Goal: Entertainment & Leisure: Browse casually

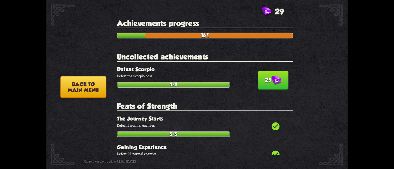
click at [271, 76] on img at bounding box center [276, 81] width 10 height 10
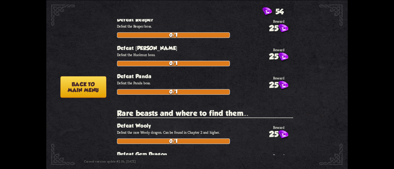
scroll to position [902, 0]
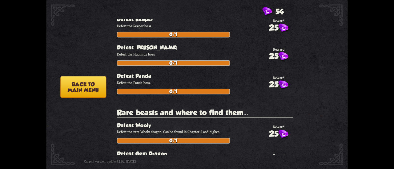
click at [80, 86] on button "Back to main menu" at bounding box center [83, 87] width 46 height 22
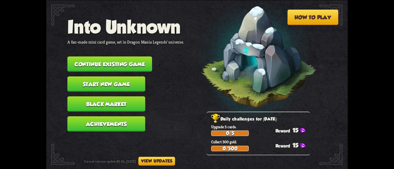
click at [130, 63] on button "Continue existing game" at bounding box center [109, 64] width 85 height 15
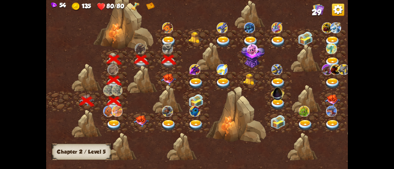
drag, startPoint x: 217, startPoint y: 92, endPoint x: 135, endPoint y: 136, distance: 92.9
click at [135, 0] on div at bounding box center [232, 0] width 373 height 0
click at [167, 79] on img at bounding box center [168, 80] width 15 height 12
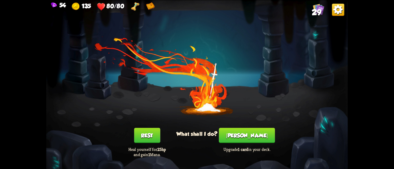
click at [235, 136] on button "[PERSON_NAME]" at bounding box center [247, 135] width 56 height 15
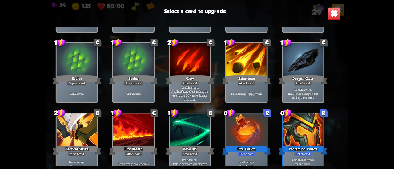
scroll to position [378, 0]
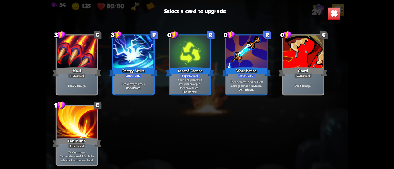
click at [79, 124] on div at bounding box center [77, 123] width 41 height 34
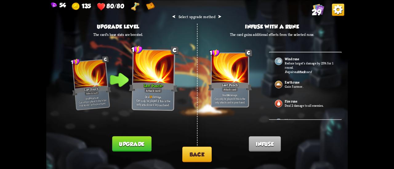
click at [137, 144] on button "Upgrade" at bounding box center [131, 144] width 39 height 15
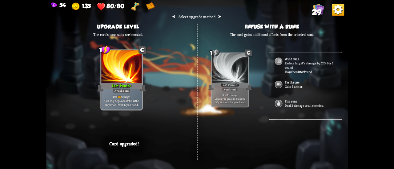
click at [169, 112] on div "⮜ Select upgrade method ⮞ Upgrade level The card's base stats are boosted. 1 C …" at bounding box center [196, 84] width 301 height 169
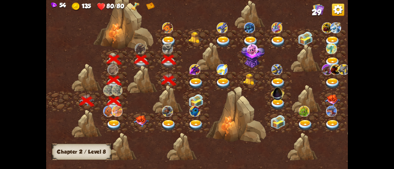
click at [145, 125] on img at bounding box center [141, 122] width 15 height 12
click at [139, 122] on img at bounding box center [141, 122] width 15 height 12
click at [139, 119] on img at bounding box center [141, 122] width 15 height 12
click at [191, 99] on img at bounding box center [195, 101] width 15 height 14
drag, startPoint x: 248, startPoint y: 128, endPoint x: 217, endPoint y: 122, distance: 32.2
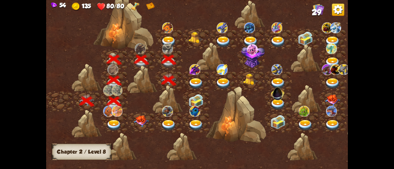
click at [217, 122] on div at bounding box center [236, 115] width 60 height 57
click at [165, 33] on img at bounding box center [167, 27] width 11 height 11
click at [196, 81] on img at bounding box center [195, 83] width 15 height 11
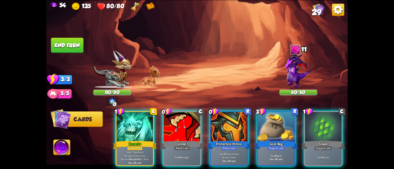
click at [115, 123] on div "1 E Berserk+ Power card Gain 1 Stamina at the start of your turn. Become Wounde…" at bounding box center [226, 131] width 241 height 75
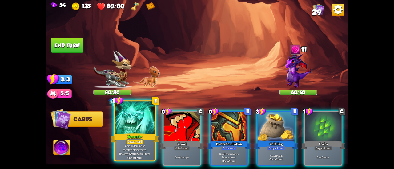
click at [138, 126] on div at bounding box center [134, 118] width 41 height 34
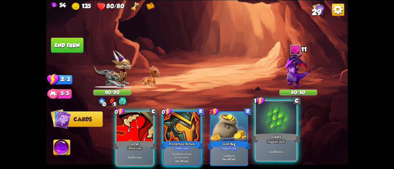
click at [288, 130] on div at bounding box center [276, 118] width 41 height 34
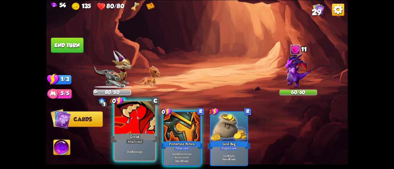
click at [133, 132] on div at bounding box center [134, 118] width 41 height 34
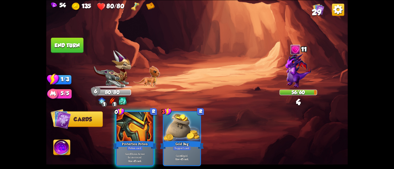
click at [133, 132] on div at bounding box center [135, 127] width 36 height 31
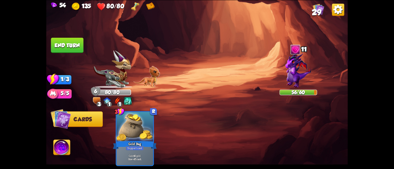
click at [71, 49] on button "End turn" at bounding box center [67, 45] width 33 height 15
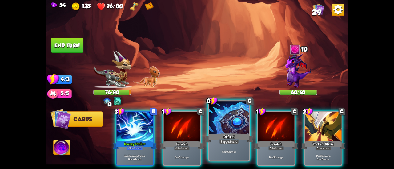
click at [238, 130] on div at bounding box center [229, 118] width 41 height 34
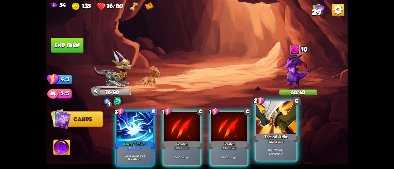
click at [263, 129] on div at bounding box center [276, 118] width 41 height 34
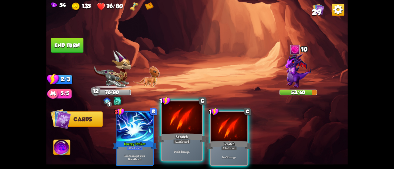
click at [191, 131] on div at bounding box center [181, 118] width 41 height 34
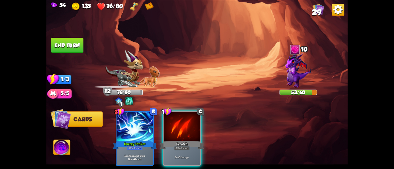
click at [191, 131] on div at bounding box center [182, 127] width 36 height 31
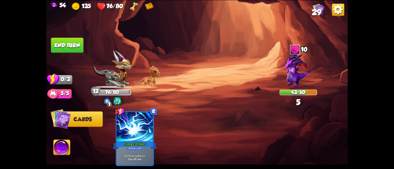
click at [69, 47] on button "End turn" at bounding box center [67, 45] width 33 height 15
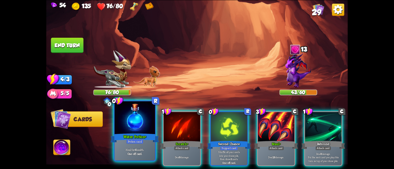
click at [130, 126] on div at bounding box center [134, 118] width 41 height 34
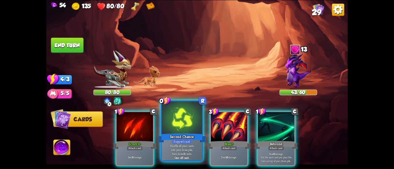
click at [194, 128] on div at bounding box center [181, 118] width 41 height 34
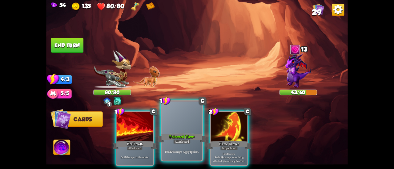
click at [189, 133] on div "Poisoned Claw+" at bounding box center [181, 138] width 49 height 11
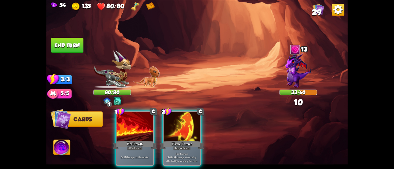
click at [189, 140] on div "Flame Barrier" at bounding box center [182, 145] width 44 height 10
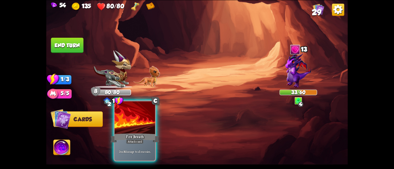
click at [145, 137] on div "Fire Breath" at bounding box center [134, 138] width 49 height 11
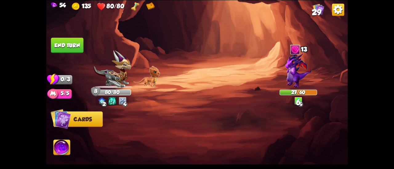
click at [66, 46] on button "End turn" at bounding box center [67, 45] width 33 height 15
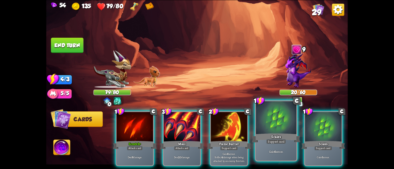
click at [273, 115] on div at bounding box center [276, 118] width 41 height 34
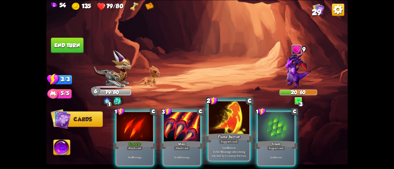
click at [240, 123] on div at bounding box center [229, 118] width 41 height 34
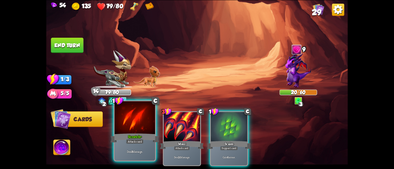
click at [134, 129] on div at bounding box center [134, 118] width 41 height 34
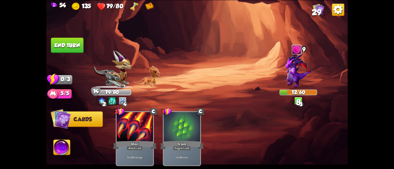
click at [72, 58] on img at bounding box center [196, 84] width 301 height 169
click at [72, 50] on button "End turn" at bounding box center [67, 45] width 33 height 15
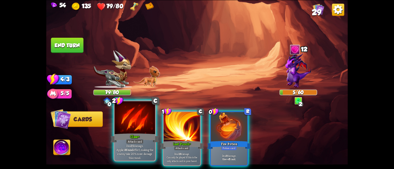
click at [143, 131] on div at bounding box center [134, 118] width 41 height 34
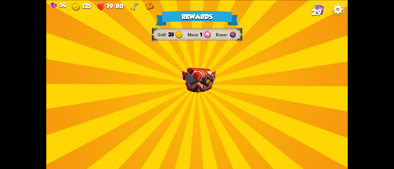
click at [220, 107] on div "Rewards Gold 35 Mana 1 Runes Select a card 1 C [PERSON_NAME] Attack card Remove…" at bounding box center [196, 84] width 301 height 169
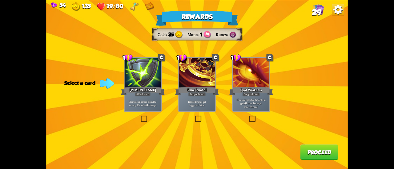
click at [145, 91] on div "[PERSON_NAME]" at bounding box center [143, 91] width 44 height 10
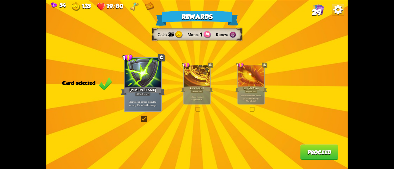
click at [322, 153] on button "Proceed" at bounding box center [319, 152] width 38 height 15
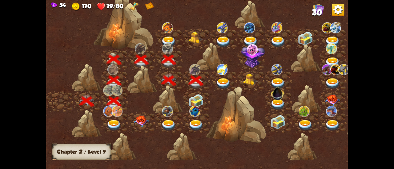
click at [316, 9] on span "30" at bounding box center [317, 12] width 10 height 9
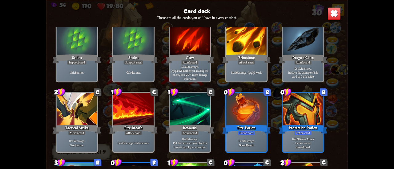
scroll to position [287, 0]
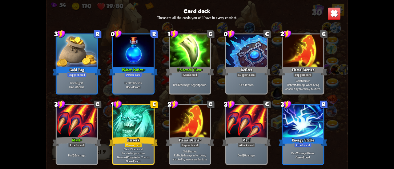
click at [336, 9] on img at bounding box center [333, 13] width 13 height 13
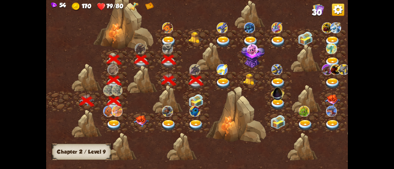
click at [223, 78] on img at bounding box center [223, 83] width 15 height 11
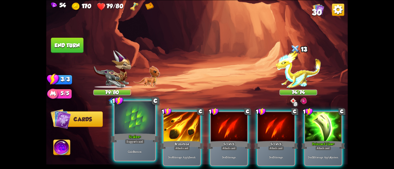
click at [143, 121] on div at bounding box center [134, 118] width 41 height 34
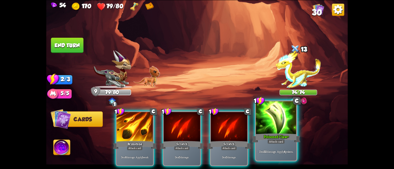
click at [273, 122] on div at bounding box center [276, 118] width 41 height 34
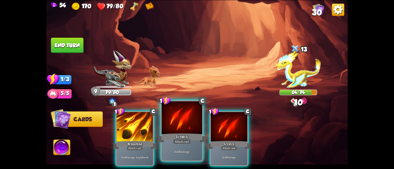
drag, startPoint x: 137, startPoint y: 138, endPoint x: 156, endPoint y: 139, distance: 19.4
click at [136, 140] on div "Brimstone" at bounding box center [135, 145] width 44 height 10
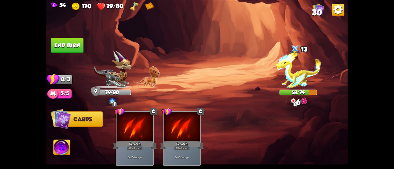
click at [66, 46] on button "End turn" at bounding box center [67, 45] width 33 height 15
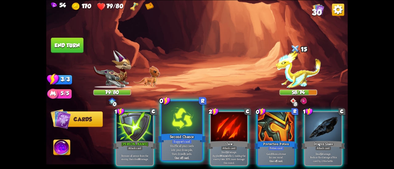
click at [183, 123] on div at bounding box center [181, 118] width 41 height 34
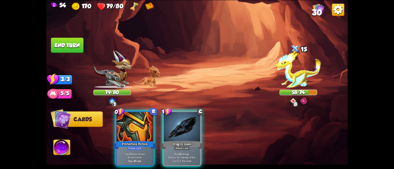
click at [214, 123] on div "0 R Protection Potion Potion card Gain 3 Bonus Armor for one round. One-off car…" at bounding box center [226, 131] width 241 height 75
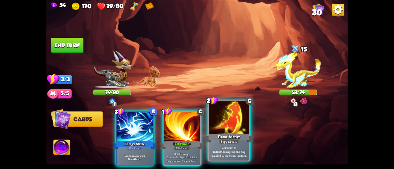
click at [215, 136] on div "Flame Barrier" at bounding box center [229, 138] width 49 height 11
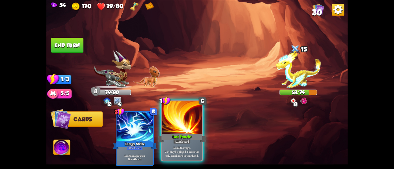
click at [193, 137] on div "Last Punch+" at bounding box center [181, 138] width 49 height 11
click at [173, 125] on div at bounding box center [181, 118] width 41 height 34
click at [175, 134] on div "Last Punch+" at bounding box center [181, 138] width 49 height 11
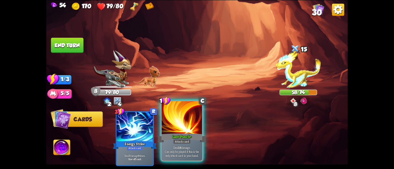
click at [175, 134] on div "Last Punch+" at bounding box center [181, 138] width 49 height 11
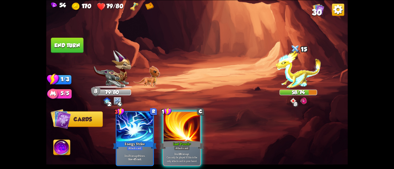
click at [60, 41] on button "End turn" at bounding box center [67, 45] width 33 height 15
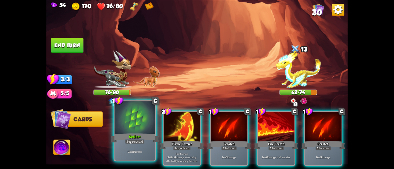
click at [133, 127] on div at bounding box center [134, 118] width 41 height 34
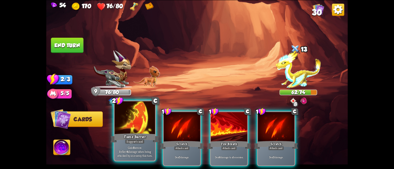
click at [135, 127] on div at bounding box center [134, 118] width 41 height 34
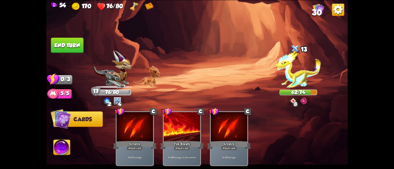
click at [74, 41] on button "End turn" at bounding box center [67, 45] width 33 height 15
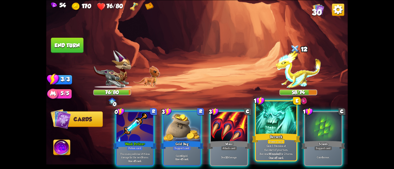
click at [269, 125] on div at bounding box center [276, 118] width 41 height 34
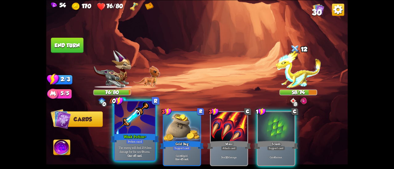
click at [124, 128] on div at bounding box center [134, 118] width 41 height 34
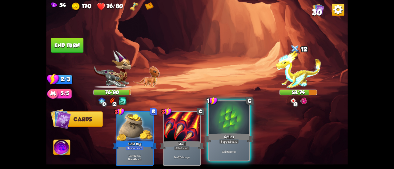
click at [228, 131] on div at bounding box center [229, 118] width 41 height 34
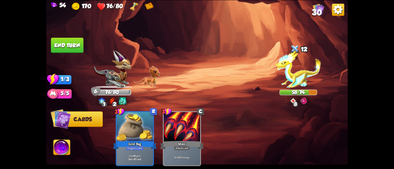
click at [75, 44] on button "End turn" at bounding box center [67, 45] width 33 height 15
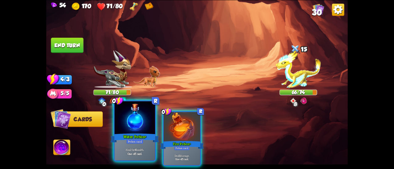
click at [140, 133] on div "Water Potion+" at bounding box center [134, 138] width 49 height 11
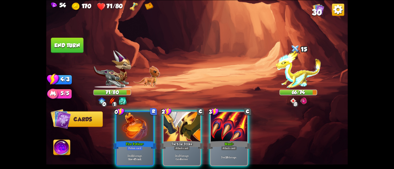
click at [140, 140] on div "Fire Potion+" at bounding box center [135, 145] width 44 height 10
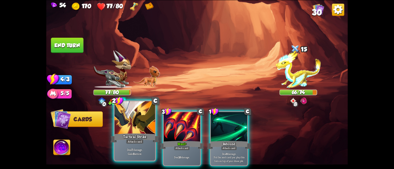
click at [143, 135] on div "Tactical Strike" at bounding box center [134, 138] width 49 height 11
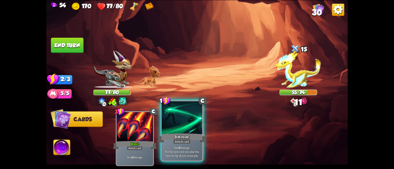
click at [165, 129] on div at bounding box center [181, 118] width 41 height 34
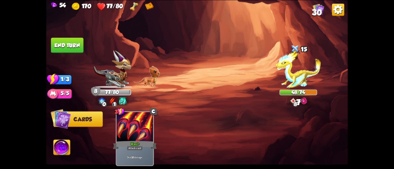
click at [68, 46] on button "End turn" at bounding box center [67, 45] width 33 height 15
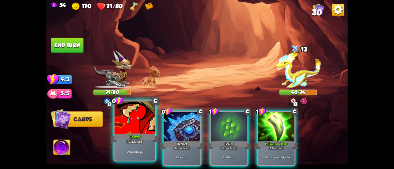
click at [140, 118] on div at bounding box center [134, 118] width 41 height 34
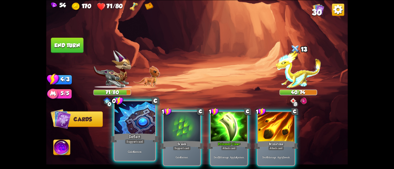
click at [143, 119] on div at bounding box center [134, 118] width 41 height 34
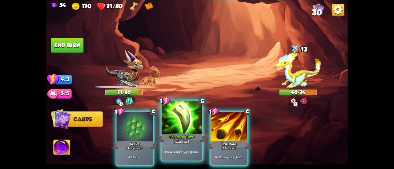
click at [179, 128] on div at bounding box center [181, 118] width 41 height 34
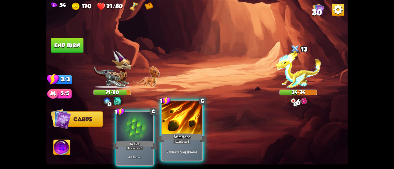
click at [196, 128] on div at bounding box center [181, 118] width 41 height 34
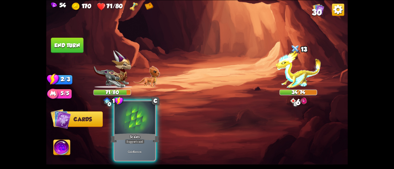
click at [137, 131] on div at bounding box center [134, 118] width 41 height 34
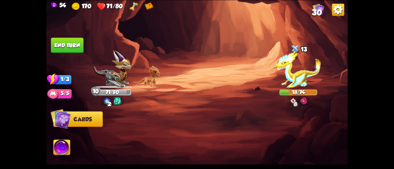
click at [69, 43] on button "End turn" at bounding box center [67, 45] width 33 height 15
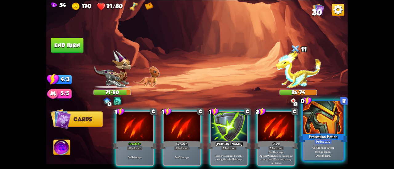
click at [335, 125] on div at bounding box center [323, 118] width 41 height 34
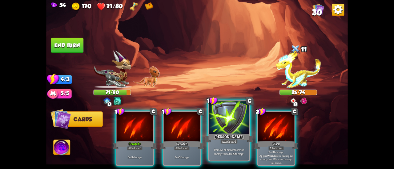
click at [234, 132] on div at bounding box center [229, 118] width 41 height 34
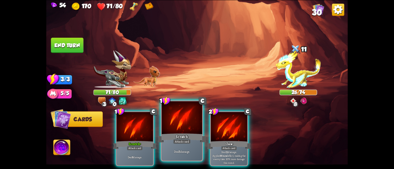
click at [173, 131] on div at bounding box center [181, 118] width 41 height 34
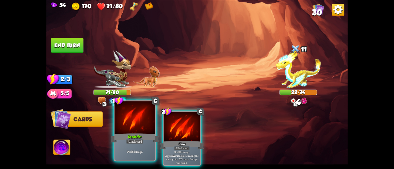
click at [126, 131] on div at bounding box center [134, 118] width 41 height 34
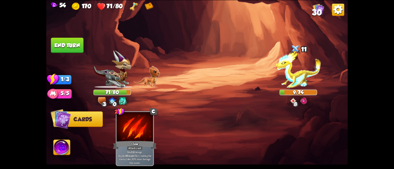
click at [68, 46] on button "End turn" at bounding box center [67, 45] width 33 height 15
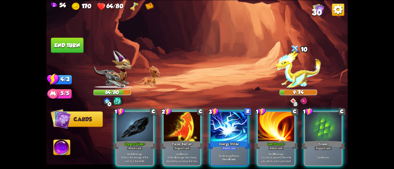
click at [154, 134] on div "1 C Dragon Glass+ Attack card Deal 16 damage. Reduce the damage of this card by…" at bounding box center [226, 131] width 241 height 75
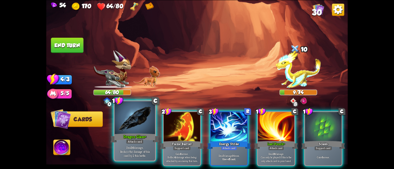
click at [140, 131] on div at bounding box center [134, 118] width 41 height 34
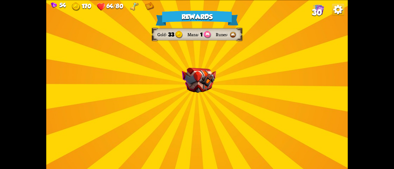
click at [204, 106] on div "Rewards Gold 33 Mana 1 Runes Select a card 2 C Tactical Strike Attack card Deal…" at bounding box center [196, 84] width 301 height 169
click at [205, 91] on img at bounding box center [199, 80] width 34 height 25
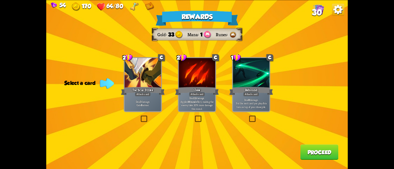
click at [140, 117] on label at bounding box center [140, 117] width 0 height 0
click at [0, 0] on input "checkbox" at bounding box center [0, 0] width 0 height 0
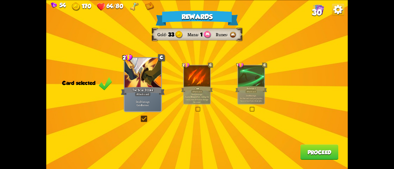
click at [326, 153] on button "Proceed" at bounding box center [319, 152] width 38 height 15
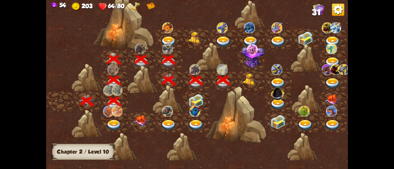
click at [254, 79] on img at bounding box center [250, 79] width 15 height 11
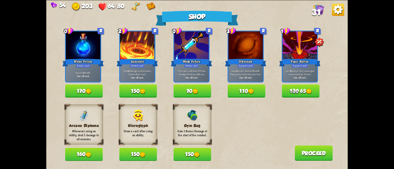
click at [80, 88] on button "170" at bounding box center [84, 91] width 38 height 13
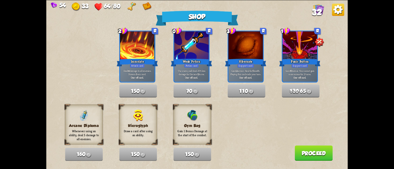
click at [278, 117] on div "Arcane Diploma Whenever using an ability, deal 5 damage to all enemies. 160 Hie…" at bounding box center [206, 133] width 282 height 57
click at [326, 155] on button "Proceed" at bounding box center [313, 153] width 38 height 15
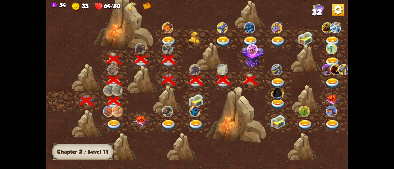
scroll to position [0, 93]
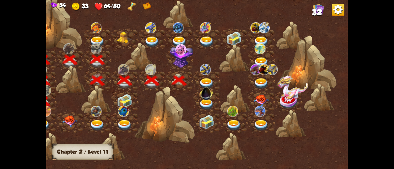
click at [184, 55] on img at bounding box center [181, 55] width 24 height 25
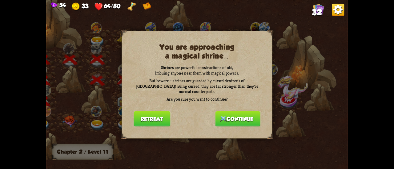
click at [146, 117] on button "Retreat" at bounding box center [151, 118] width 37 height 15
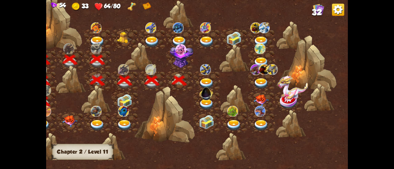
click at [181, 57] on img at bounding box center [181, 55] width 24 height 25
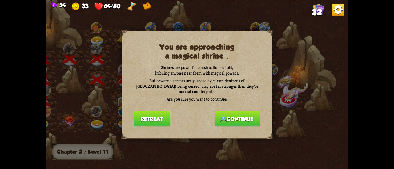
click at [222, 113] on button "Continue" at bounding box center [237, 118] width 45 height 15
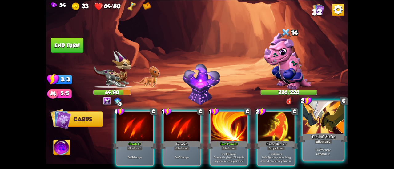
click at [317, 123] on div at bounding box center [323, 118] width 41 height 34
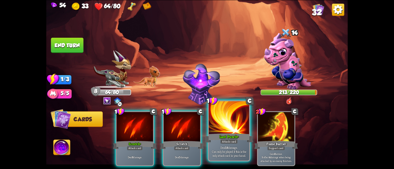
click at [225, 123] on div at bounding box center [229, 118] width 41 height 34
click at [216, 128] on div at bounding box center [229, 118] width 41 height 34
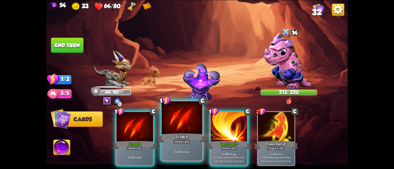
click at [178, 123] on div at bounding box center [181, 118] width 41 height 34
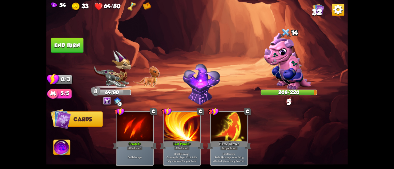
click at [65, 46] on button "End turn" at bounding box center [67, 45] width 33 height 15
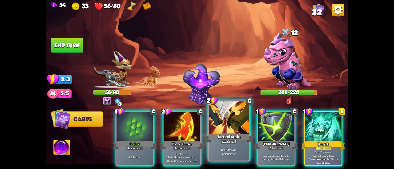
click at [239, 120] on div at bounding box center [229, 118] width 41 height 34
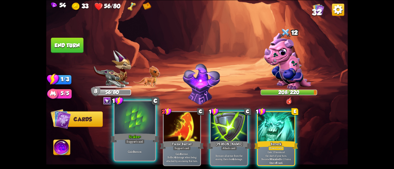
click at [143, 129] on div at bounding box center [134, 118] width 41 height 34
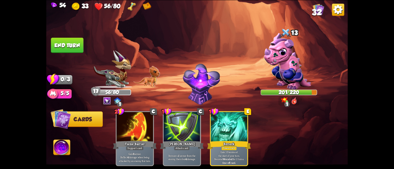
click at [66, 44] on button "End turn" at bounding box center [67, 45] width 33 height 15
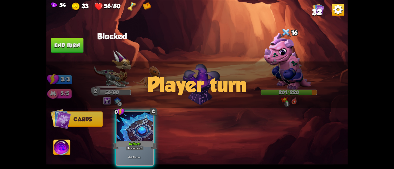
click at [81, 124] on button "Cards" at bounding box center [78, 120] width 50 height 16
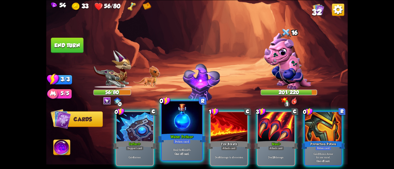
click at [175, 128] on div at bounding box center [181, 118] width 41 height 34
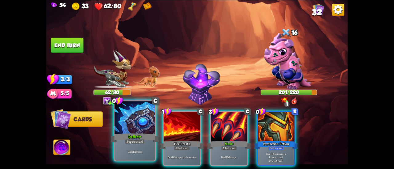
click at [126, 127] on div at bounding box center [134, 118] width 41 height 34
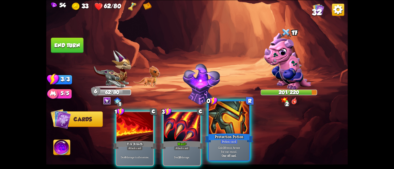
click at [234, 131] on div at bounding box center [229, 118] width 41 height 34
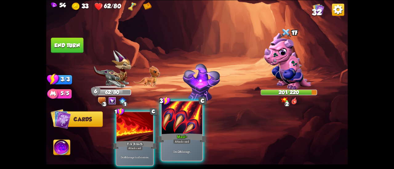
click at [188, 114] on div at bounding box center [181, 118] width 41 height 34
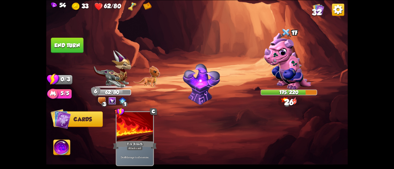
click at [70, 44] on button "End turn" at bounding box center [67, 45] width 33 height 15
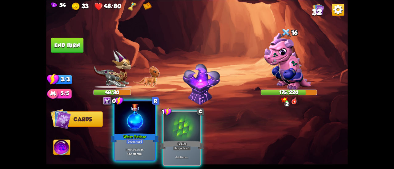
click at [150, 124] on div at bounding box center [134, 118] width 41 height 34
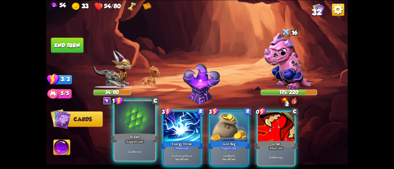
click at [134, 129] on div at bounding box center [134, 118] width 41 height 34
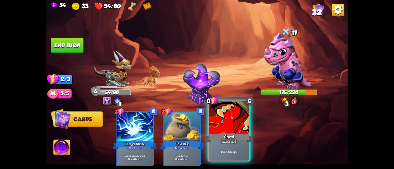
click at [228, 126] on div at bounding box center [229, 118] width 41 height 34
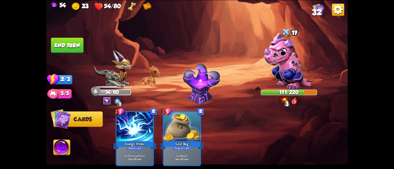
click at [69, 51] on button "End turn" at bounding box center [67, 45] width 33 height 15
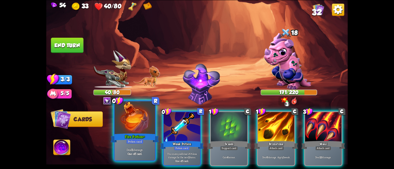
click at [141, 116] on div at bounding box center [134, 118] width 41 height 34
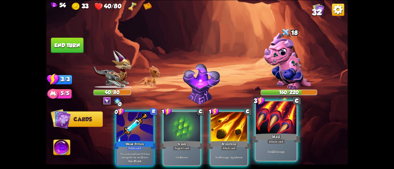
click at [278, 124] on div at bounding box center [276, 118] width 41 height 34
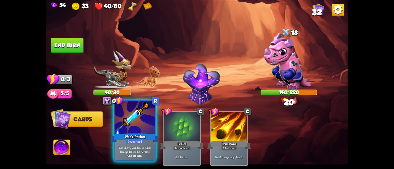
click at [144, 129] on div at bounding box center [134, 118] width 41 height 34
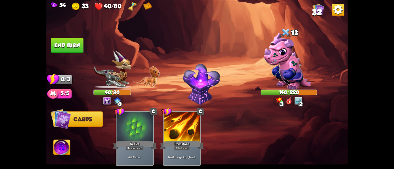
click at [69, 49] on button "End turn" at bounding box center [67, 45] width 33 height 15
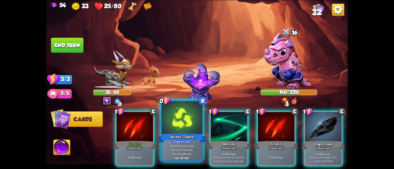
click at [195, 129] on div at bounding box center [181, 118] width 41 height 34
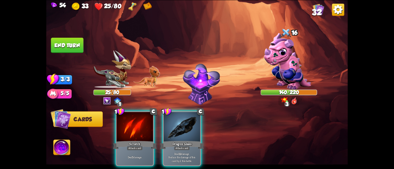
click at [195, 129] on div "1 C Scratch Attack card Deal 5 damage. 1 C Dragon Glass Attack card Deal 12 dam…" at bounding box center [226, 131] width 241 height 75
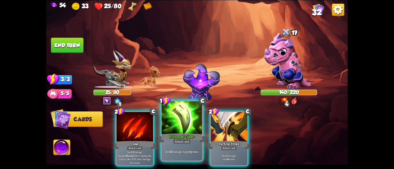
click at [198, 127] on div at bounding box center [181, 118] width 41 height 34
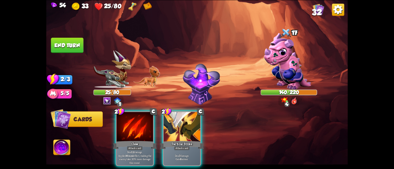
click at [198, 127] on div at bounding box center [182, 127] width 36 height 31
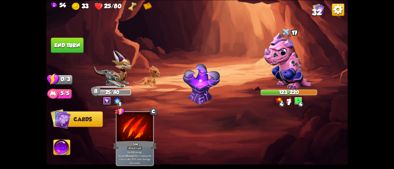
click at [73, 49] on button "End turn" at bounding box center [67, 45] width 33 height 15
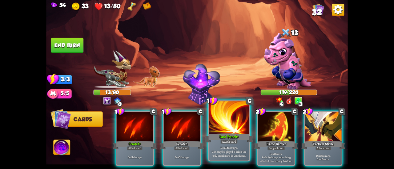
click at [238, 126] on div at bounding box center [229, 118] width 41 height 34
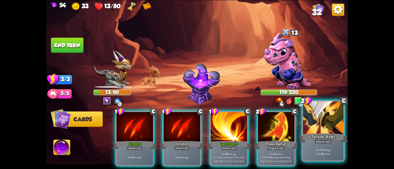
click at [319, 123] on div at bounding box center [323, 118] width 41 height 34
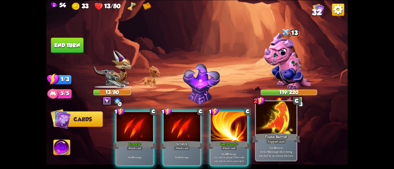
click at [261, 129] on div at bounding box center [276, 118] width 41 height 34
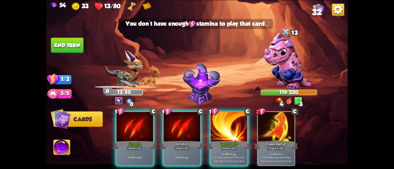
click at [180, 129] on div at bounding box center [182, 127] width 36 height 31
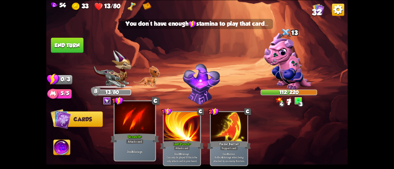
click at [125, 129] on div at bounding box center [134, 118] width 41 height 34
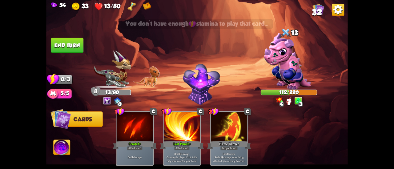
click at [82, 46] on button "End turn" at bounding box center [67, 45] width 33 height 15
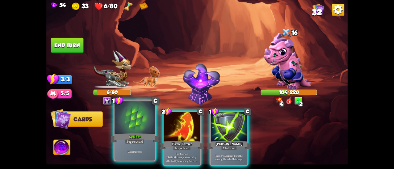
click at [139, 134] on div "Scales+" at bounding box center [134, 138] width 49 height 11
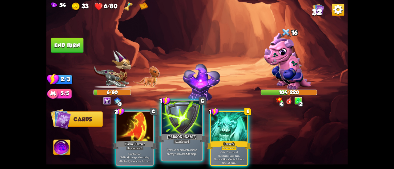
click at [172, 132] on div at bounding box center [181, 118] width 41 height 34
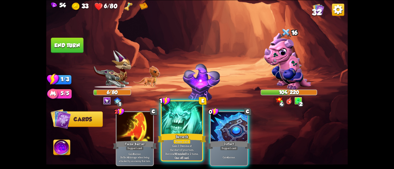
click at [185, 131] on div at bounding box center [181, 118] width 41 height 34
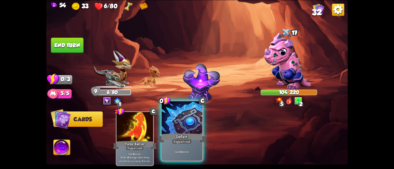
click at [184, 126] on div at bounding box center [181, 118] width 41 height 34
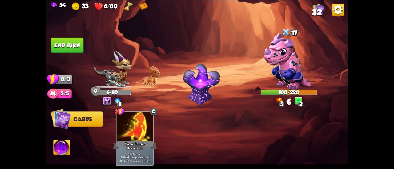
click at [65, 51] on button "End turn" at bounding box center [67, 45] width 33 height 15
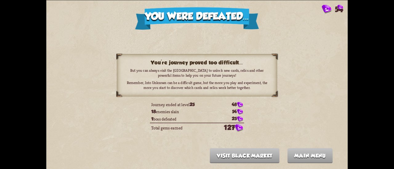
click at [220, 122] on td "25" at bounding box center [229, 119] width 30 height 7
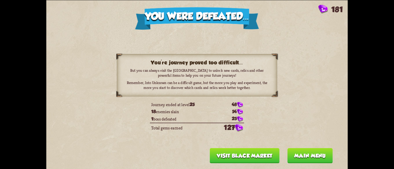
click at [309, 156] on button "Main menu" at bounding box center [309, 155] width 45 height 15
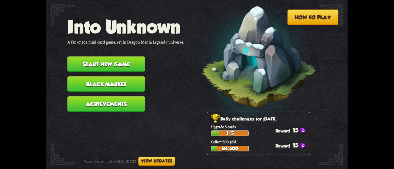
drag, startPoint x: 289, startPoint y: 129, endPoint x: 243, endPoint y: 111, distance: 49.6
click at [289, 129] on div "15" at bounding box center [292, 130] width 34 height 7
click at [120, 102] on button "Achievements" at bounding box center [106, 104] width 78 height 15
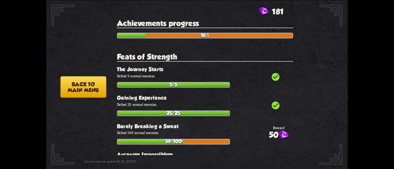
click at [77, 87] on button "Back to main menu" at bounding box center [83, 87] width 46 height 22
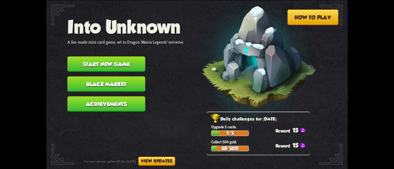
click at [110, 81] on button "Black Market" at bounding box center [106, 84] width 78 height 15
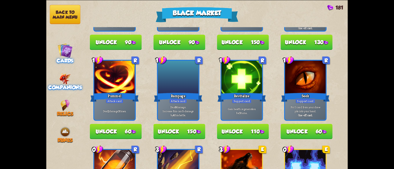
scroll to position [410, 0]
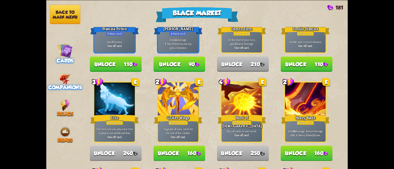
click at [57, 80] on div "Companions" at bounding box center [65, 81] width 38 height 17
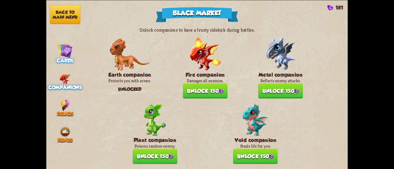
click at [60, 59] on span "Cards" at bounding box center [65, 61] width 17 height 6
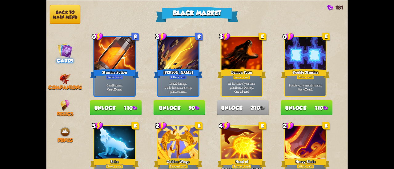
scroll to position [312, 0]
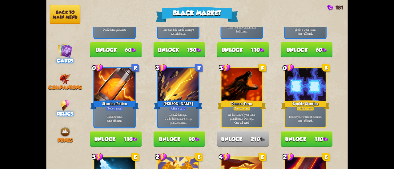
click at [64, 105] on img at bounding box center [65, 105] width 9 height 11
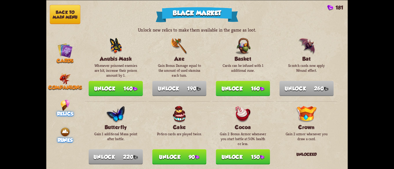
click at [66, 129] on img at bounding box center [64, 131] width 11 height 11
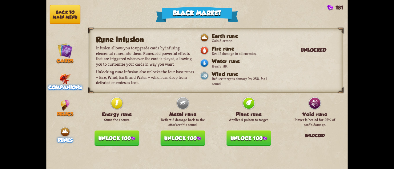
click at [59, 85] on span "Companions" at bounding box center [65, 88] width 34 height 6
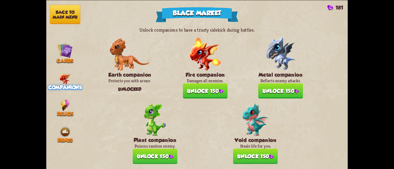
click at [260, 155] on button "Unlock 150" at bounding box center [255, 156] width 45 height 15
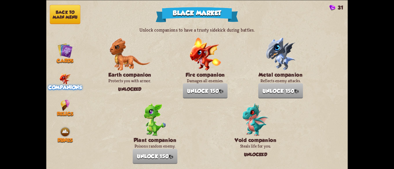
click at [69, 18] on button "Back to main menu" at bounding box center [65, 14] width 30 height 19
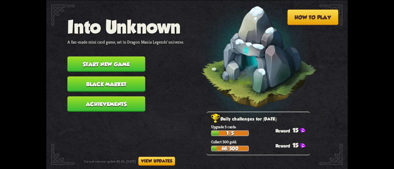
click at [162, 165] on button "View updates" at bounding box center [156, 161] width 37 height 9
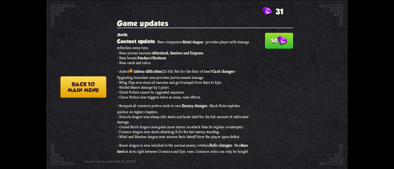
click at [280, 37] on img at bounding box center [282, 41] width 10 height 10
click at [97, 87] on button "Back to main menu" at bounding box center [83, 87] width 46 height 22
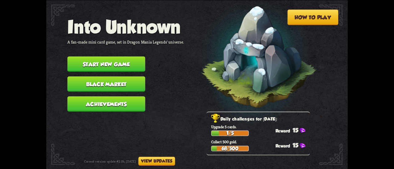
click at [173, 159] on button "View updates" at bounding box center [156, 161] width 37 height 9
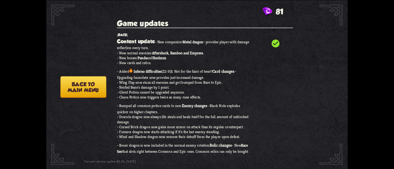
drag, startPoint x: 256, startPoint y: 38, endPoint x: 185, endPoint y: 58, distance: 74.2
click at [239, 42] on div "check_circle [DATE] Content update - New companion: Metal dragon – provides pla…" at bounding box center [205, 148] width 176 height 230
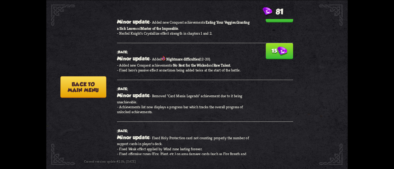
scroll to position [328, 0]
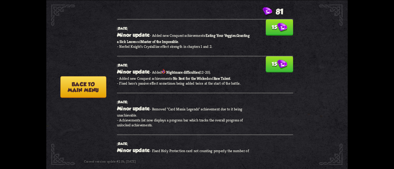
click at [272, 36] on button "15" at bounding box center [278, 27] width 27 height 16
click at [272, 73] on button "15" at bounding box center [278, 64] width 27 height 16
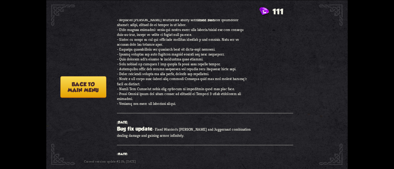
scroll to position [826, 0]
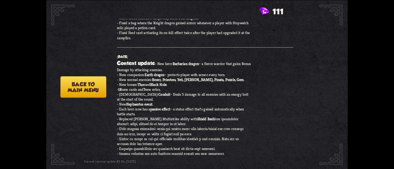
click at [94, 87] on button "Back to main menu" at bounding box center [83, 87] width 46 height 22
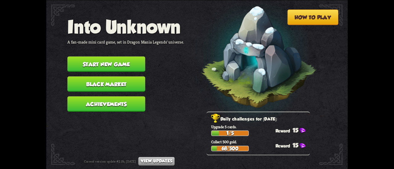
click at [99, 84] on button "Black Market" at bounding box center [106, 84] width 78 height 15
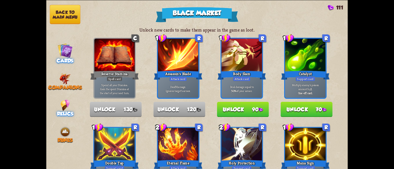
click at [71, 104] on div "Relics" at bounding box center [65, 108] width 38 height 17
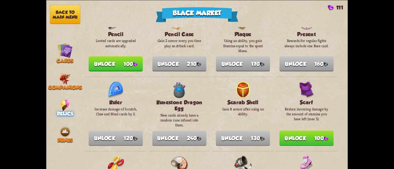
scroll to position [464, 0]
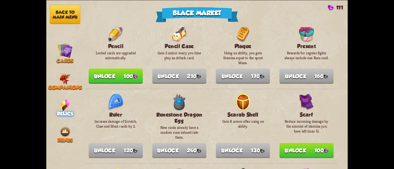
click at [302, 145] on button "Unlock 100" at bounding box center [306, 150] width 54 height 15
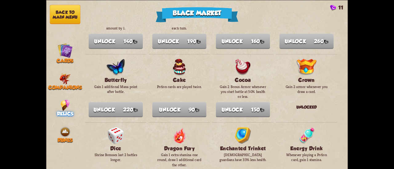
scroll to position [0, 0]
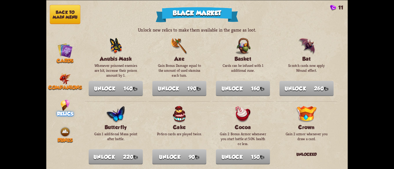
click at [64, 17] on button "Back to main menu" at bounding box center [65, 14] width 30 height 19
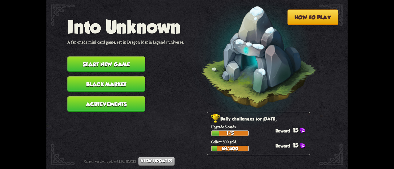
click at [121, 66] on button "Start new game" at bounding box center [106, 64] width 78 height 15
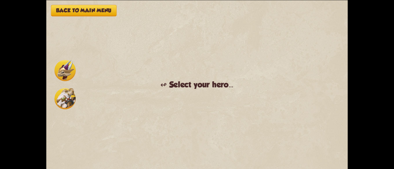
click at [65, 60] on img at bounding box center [64, 70] width 21 height 21
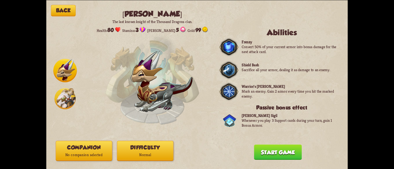
click at [167, 149] on button "Difficulty Normal" at bounding box center [145, 151] width 57 height 20
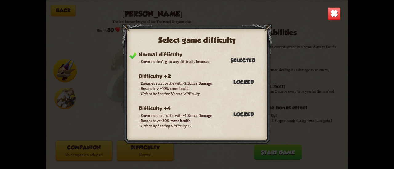
click at [334, 22] on div "Select game difficulty Normal difficulty Enemies don't gain any difficulty bonu…" at bounding box center [196, 84] width 301 height 169
